Goal: Find specific page/section: Find specific page/section

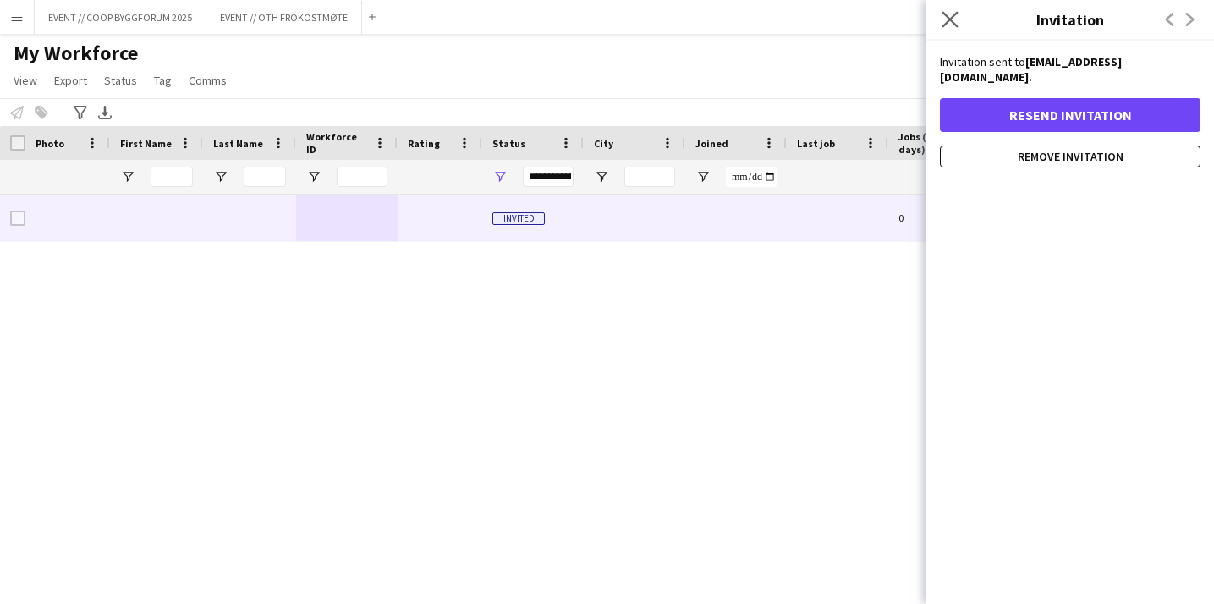
click at [943, 28] on app-icon "Close pop-in" at bounding box center [950, 20] width 25 height 25
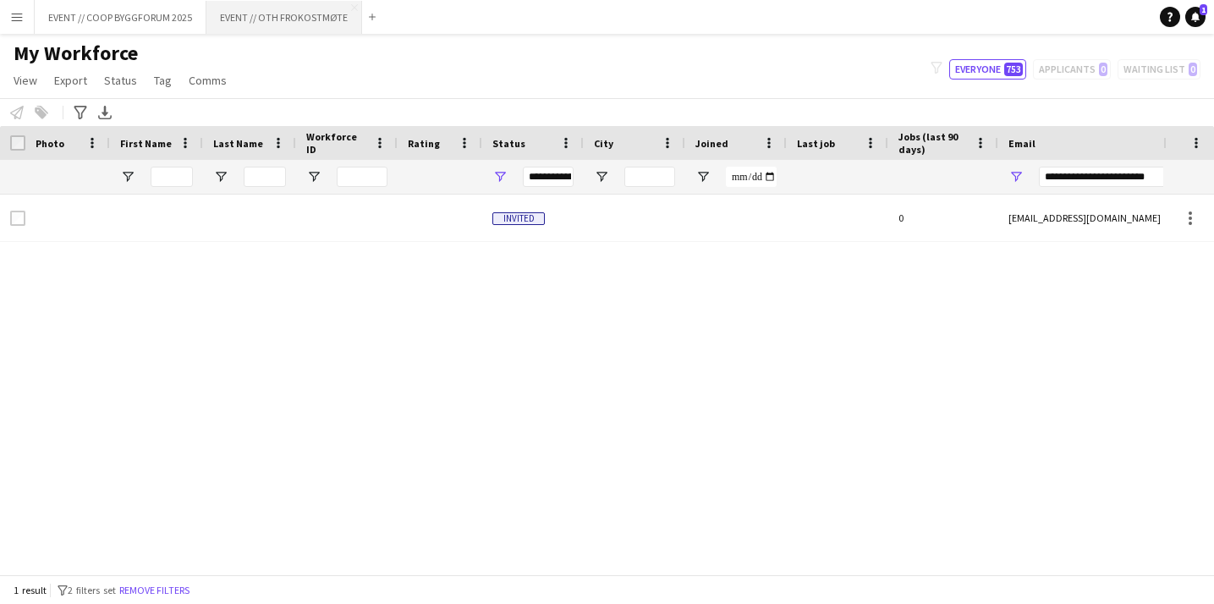
click at [299, 21] on button "EVENT // OTH FROKOSTMØTE Close" at bounding box center [284, 17] width 156 height 33
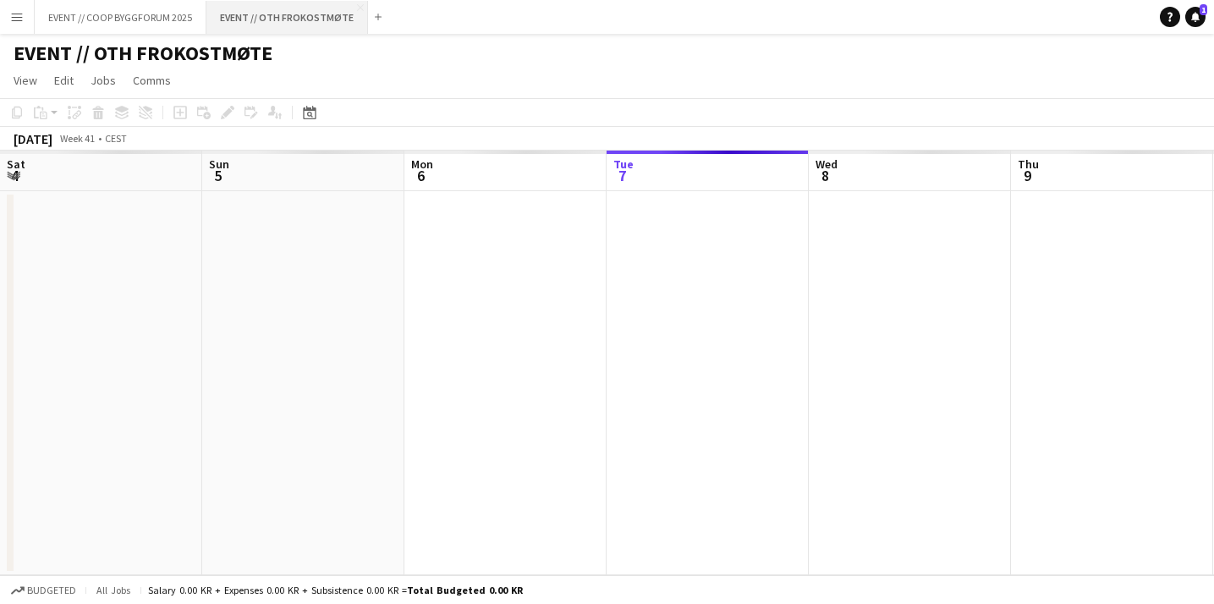
scroll to position [0, 404]
